Goal: Navigation & Orientation: Find specific page/section

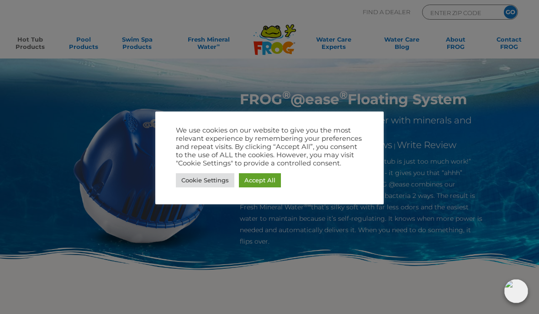
click at [269, 184] on link "Accept All" at bounding box center [260, 180] width 42 height 14
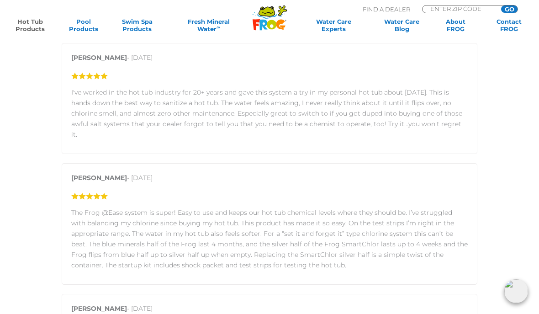
scroll to position [1219, 0]
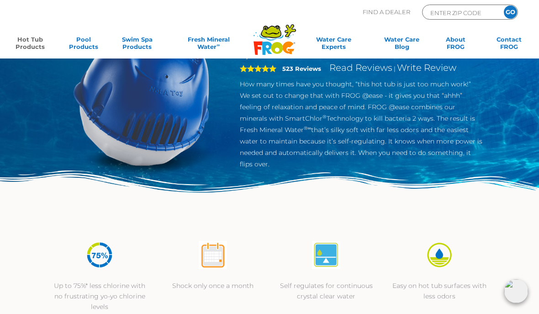
scroll to position [0, 0]
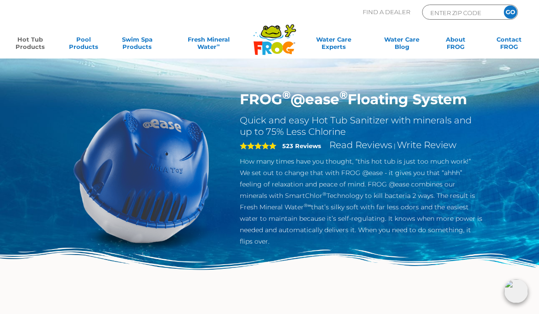
click at [30, 53] on link "Hot Tub Products" at bounding box center [30, 45] width 42 height 18
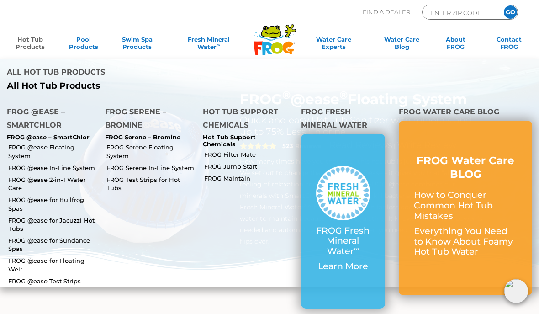
click at [483, 14] on input "ENTER ZIP CODE" at bounding box center [461, 12] width 62 height 11
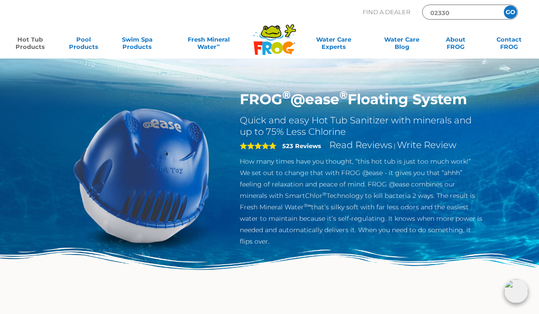
type input "02330"
click at [511, 12] on input "GO" at bounding box center [510, 11] width 13 height 13
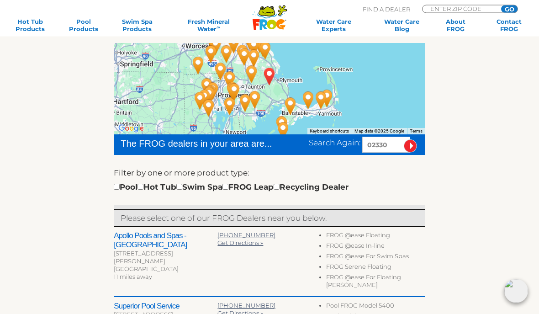
scroll to position [147, 0]
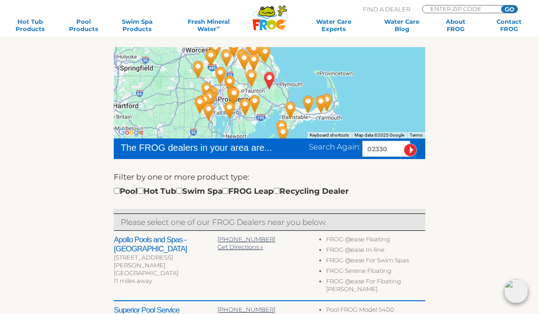
click at [144, 194] on input "checkbox" at bounding box center [141, 191] width 6 height 6
checkbox input "true"
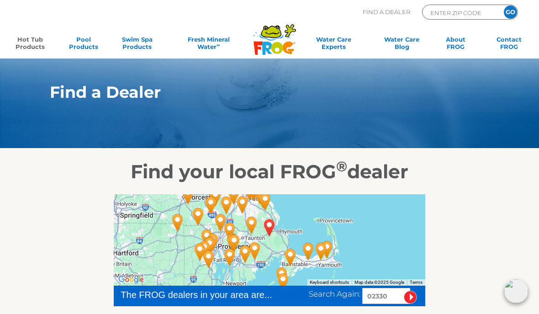
click at [28, 48] on link "Hot Tub Products" at bounding box center [30, 45] width 42 height 18
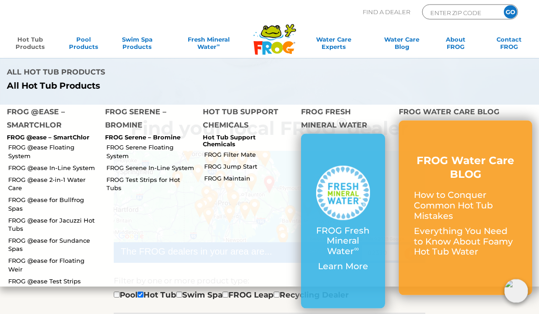
scroll to position [39, 0]
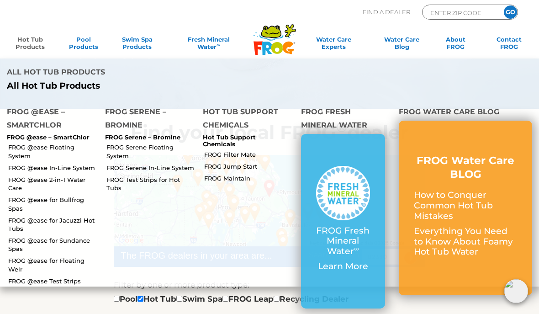
click at [126, 149] on link "FROG Serene Floating System" at bounding box center [151, 151] width 90 height 16
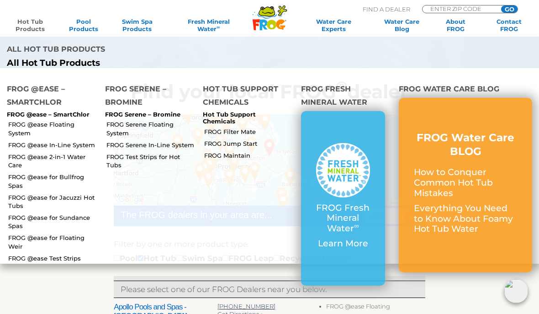
click at [63, 113] on p "FROG @ease – SmartChlor" at bounding box center [49, 114] width 85 height 7
click at [30, 115] on p "FROG @ease – SmartChlor" at bounding box center [49, 114] width 85 height 7
click at [50, 103] on h4 "FROG @ease – SmartChlor" at bounding box center [49, 96] width 85 height 29
click at [79, 118] on li "FROG @ease Floating System" at bounding box center [49, 128] width 98 height 20
click at [21, 101] on h4 "FROG @ease – SmartChlor" at bounding box center [49, 96] width 85 height 29
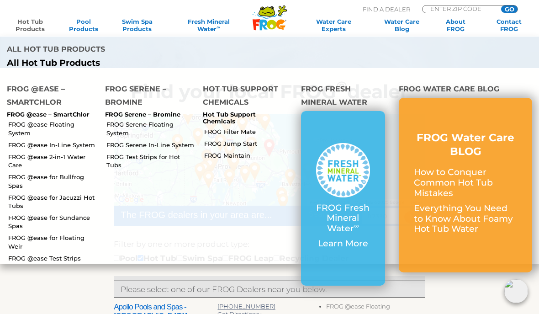
click at [39, 94] on h4 "FROG @ease – SmartChlor" at bounding box center [49, 96] width 85 height 29
click at [54, 96] on h4 "FROG @ease – SmartChlor" at bounding box center [49, 96] width 85 height 29
click at [134, 123] on link "FROG Serene Floating System" at bounding box center [151, 128] width 90 height 16
click at [63, 127] on link "FROG @ease Floating System" at bounding box center [53, 128] width 90 height 16
click at [148, 118] on li "FROG Serene Floating System" at bounding box center [147, 128] width 98 height 20
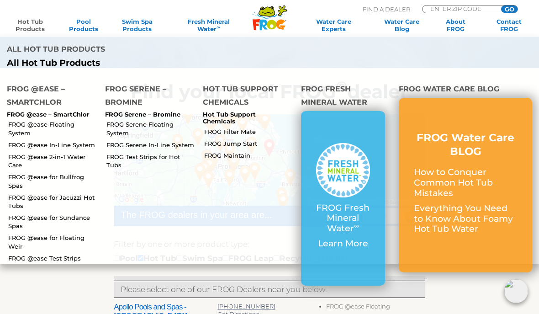
click at [136, 129] on link "FROG Serene Floating System" at bounding box center [151, 128] width 90 height 16
click at [132, 120] on link "FROG Serene Floating System" at bounding box center [151, 128] width 90 height 16
click at [487, 9] on input "ENTER ZIP CODE" at bounding box center [461, 8] width 62 height 6
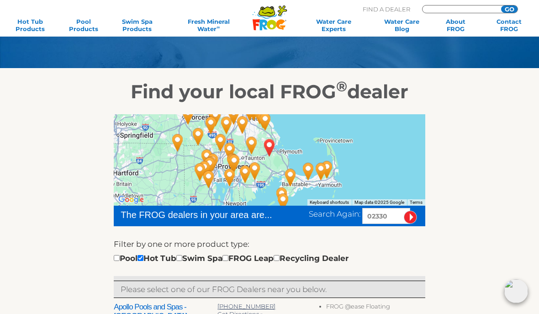
scroll to position [80, 0]
type input "02330"
click at [510, 9] on input "GO" at bounding box center [509, 8] width 16 height 7
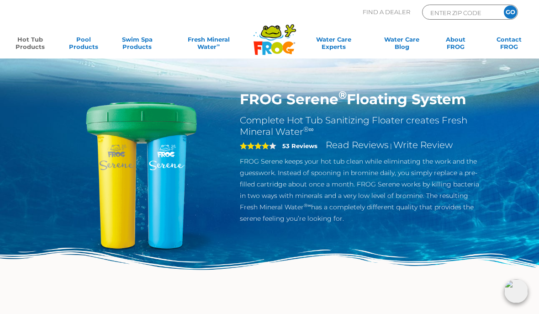
click at [519, 192] on div "FROG Serene ® Floating System Complete Hot Tub Sanitizing Floater creates Fresh…" at bounding box center [269, 153] width 539 height 307
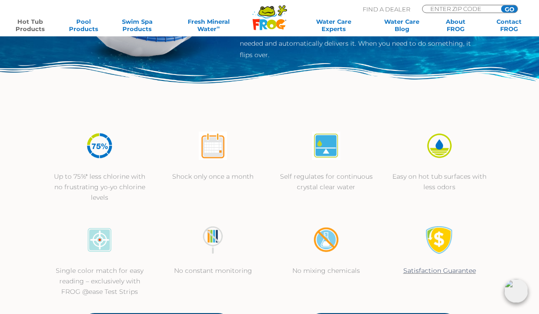
scroll to position [187, 0]
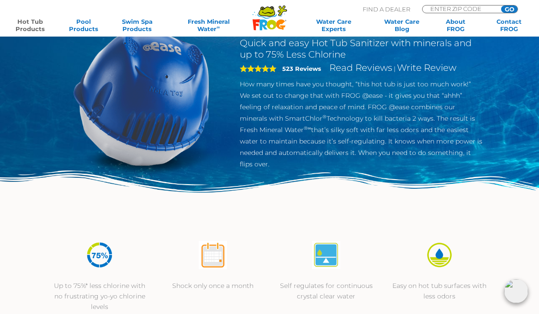
scroll to position [69, 0]
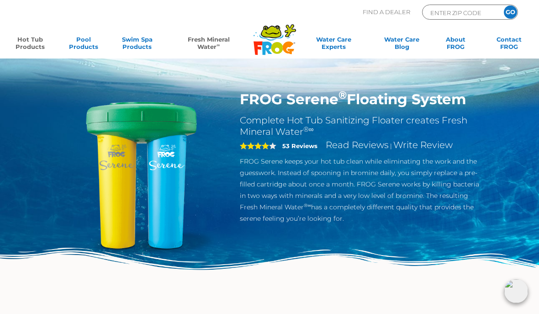
click at [208, 46] on link "Fresh Mineral Water ∞" at bounding box center [209, 45] width 78 height 18
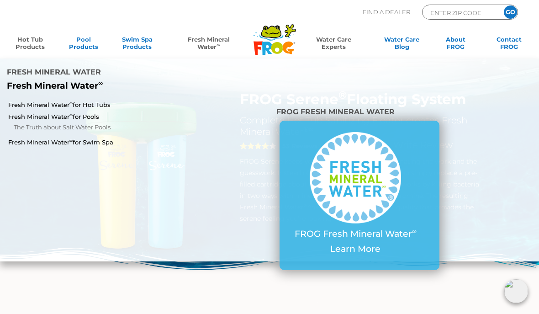
click at [340, 43] on link "Water Care Experts" at bounding box center [333, 45] width 71 height 18
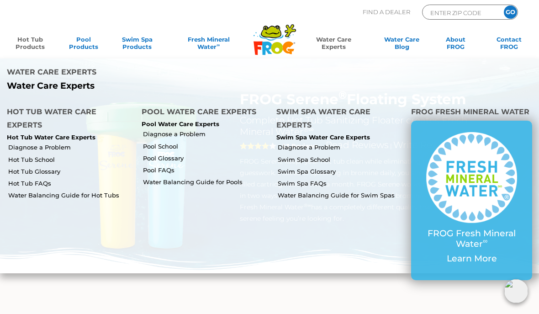
click at [22, 48] on link "Hot Tub Products" at bounding box center [30, 45] width 42 height 18
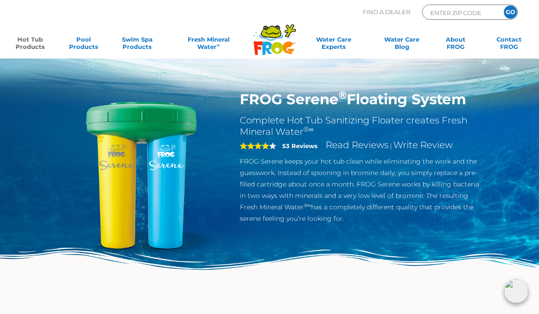
click at [275, 294] on img at bounding box center [269, 277] width 539 height 59
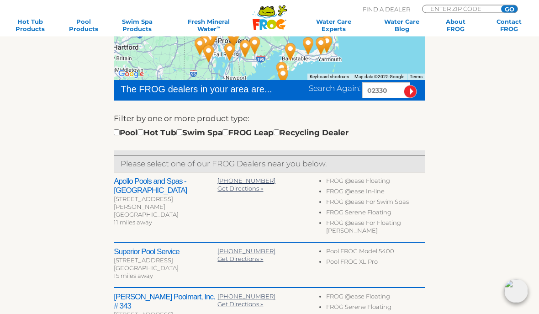
scroll to position [213, 0]
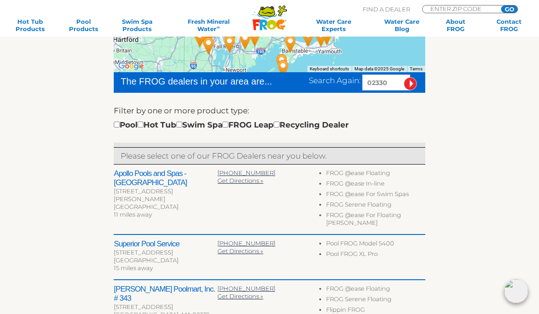
click at [144, 128] on input "checkbox" at bounding box center [141, 125] width 6 height 6
checkbox input "true"
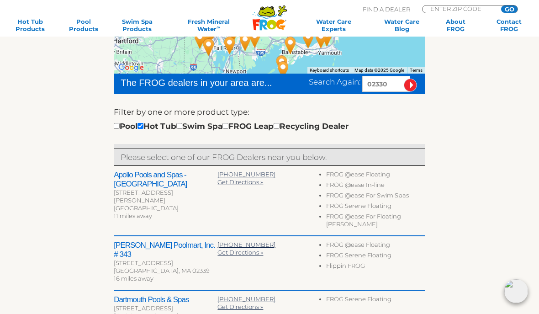
scroll to position [212, 0]
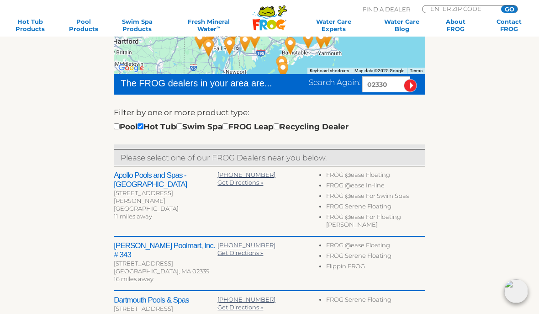
click at [366, 205] on li "FROG Serene Floating" at bounding box center [375, 207] width 99 height 11
click at [353, 207] on li "FROG Serene Floating" at bounding box center [375, 207] width 99 height 11
